Goal: Entertainment & Leisure: Browse casually

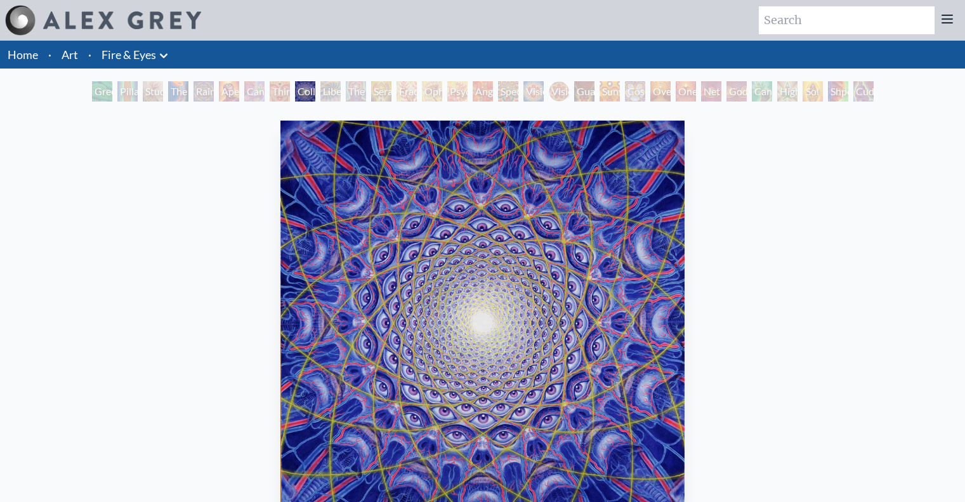
scroll to position [76, 0]
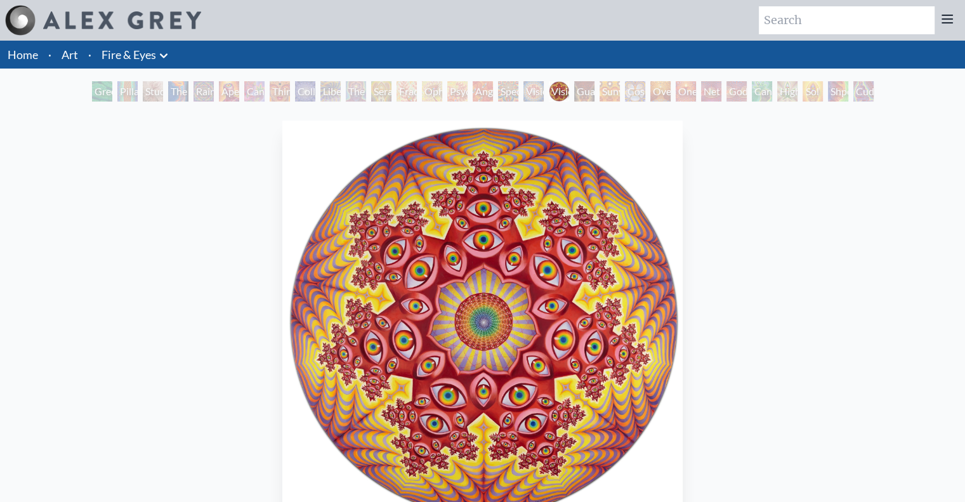
click at [109, 11] on img at bounding box center [122, 20] width 158 height 18
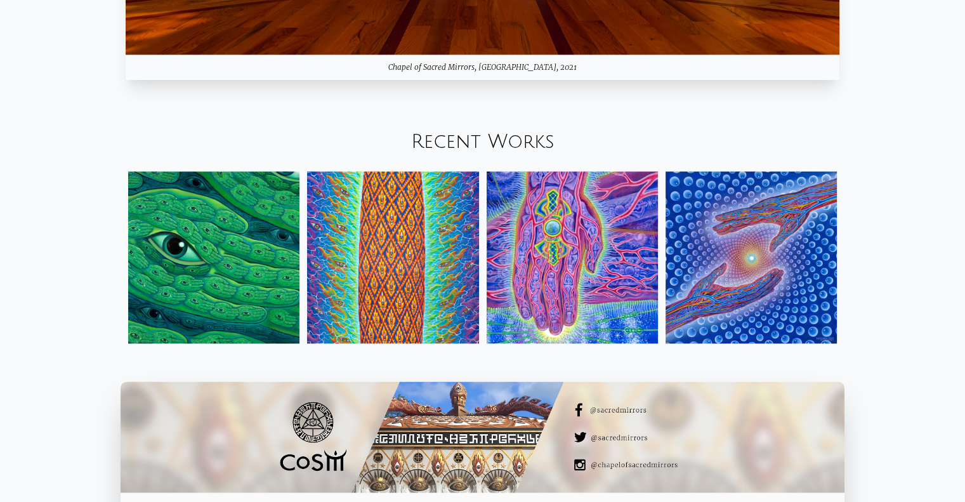
scroll to position [1497, 0]
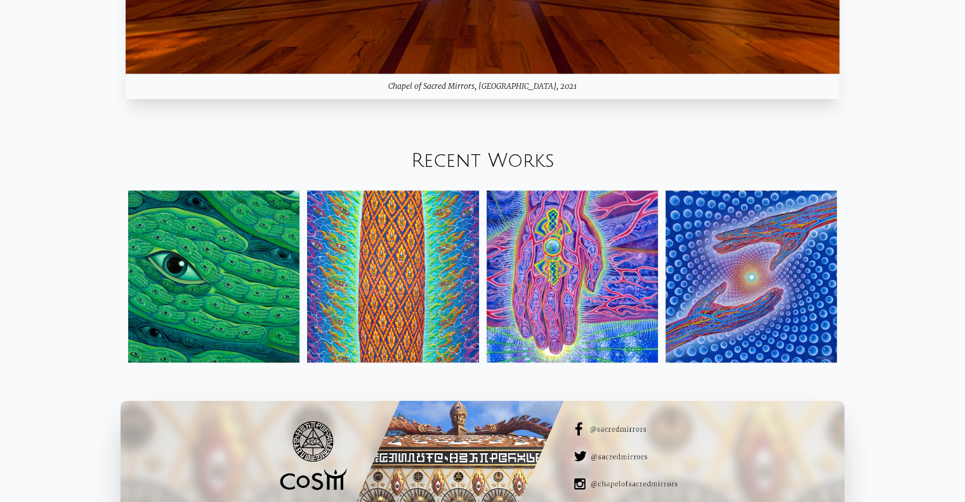
click at [406, 245] on img at bounding box center [392, 275] width 171 height 171
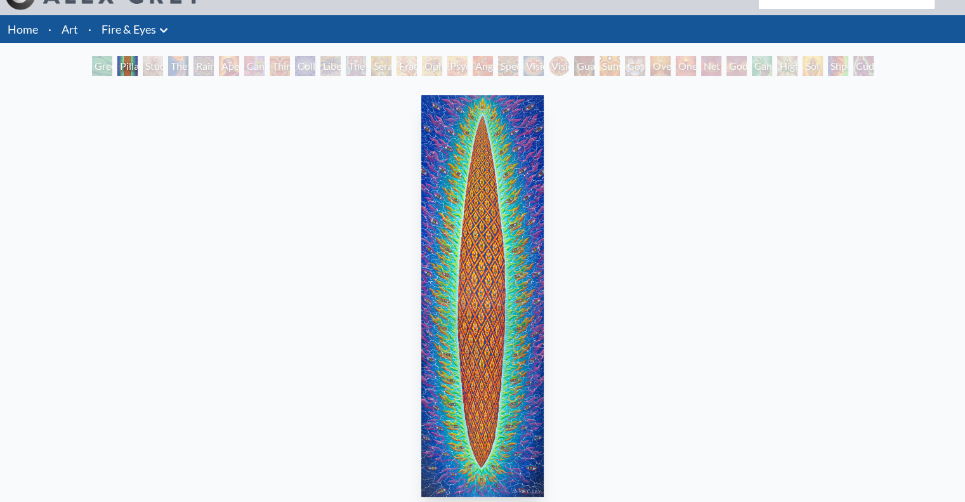
scroll to position [127, 0]
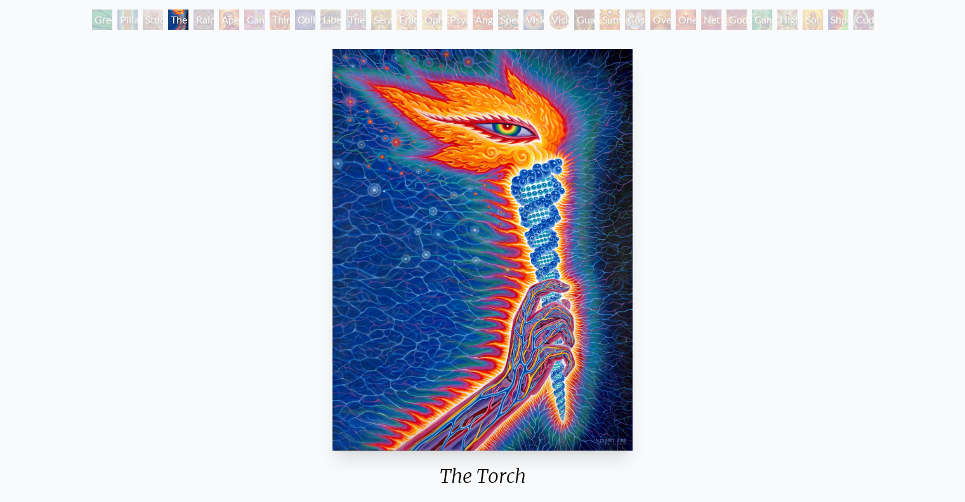
scroll to position [51, 0]
